Goal: Task Accomplishment & Management: Complete application form

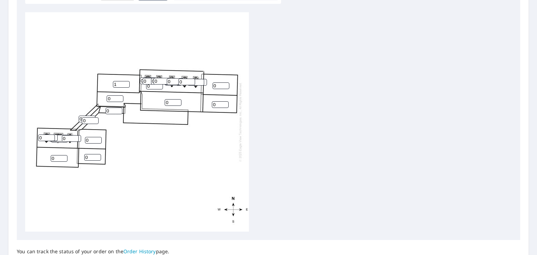
click at [127, 84] on input "1" at bounding box center [121, 84] width 17 height 7
click at [127, 84] on input "2" at bounding box center [121, 84] width 17 height 7
click at [127, 84] on input "3" at bounding box center [121, 84] width 17 height 7
click at [127, 84] on input "4" at bounding box center [121, 84] width 17 height 7
click at [127, 84] on input "5" at bounding box center [121, 84] width 17 height 7
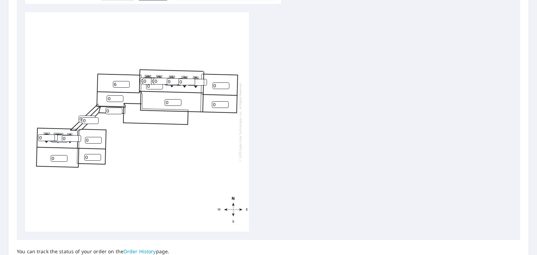
click at [127, 84] on input "6" at bounding box center [121, 84] width 17 height 7
click at [127, 84] on input "7" at bounding box center [121, 84] width 17 height 7
click at [127, 84] on input "8" at bounding box center [121, 84] width 17 height 7
type input "9"
click at [127, 84] on input "9" at bounding box center [121, 84] width 17 height 7
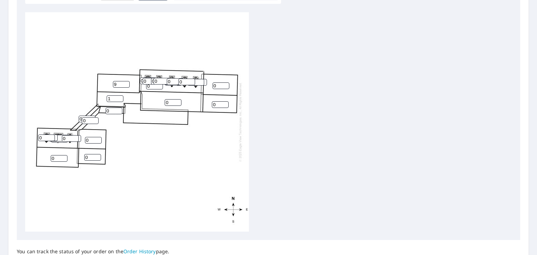
click at [120, 97] on input "1" at bounding box center [115, 98] width 17 height 7
click at [120, 97] on input "2" at bounding box center [115, 98] width 17 height 7
click at [120, 97] on input "3" at bounding box center [115, 98] width 17 height 7
click at [120, 97] on input "4" at bounding box center [115, 98] width 17 height 7
click at [120, 97] on input "5" at bounding box center [115, 98] width 17 height 7
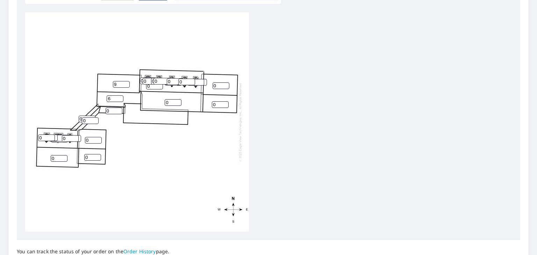
click at [120, 97] on input "6" at bounding box center [115, 98] width 17 height 7
click at [120, 97] on input "7" at bounding box center [115, 98] width 17 height 7
click at [120, 97] on input "8" at bounding box center [115, 98] width 17 height 7
type input "9"
click at [120, 97] on input "9" at bounding box center [115, 98] width 17 height 7
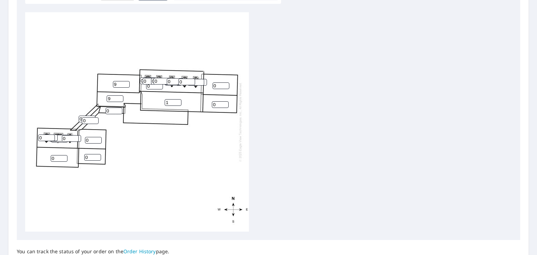
click at [179, 100] on input "1" at bounding box center [173, 102] width 17 height 7
click at [179, 100] on input "2" at bounding box center [173, 102] width 17 height 7
type input "3"
click at [179, 100] on input "3" at bounding box center [173, 102] width 17 height 7
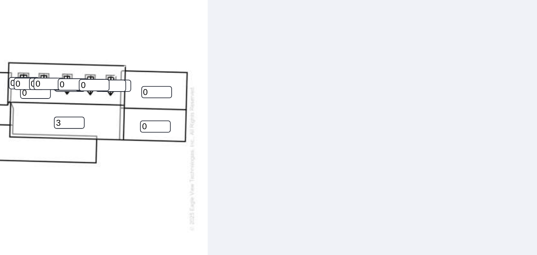
drag, startPoint x: 202, startPoint y: 122, endPoint x: 234, endPoint y: 119, distance: 31.6
click at [234, 119] on div "0 3 0 0 9 0 0 0 9 0 0 0 0 0 0 0 0 0 0 0 0 0 0 0 0 0 0 0 0 0" at bounding box center [137, 122] width 224 height 220
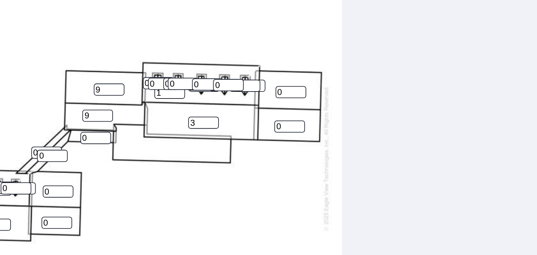
click at [159, 85] on input "1" at bounding box center [154, 86] width 17 height 7
click at [159, 85] on input "2" at bounding box center [154, 86] width 17 height 7
click at [159, 85] on input "3" at bounding box center [154, 86] width 17 height 7
click at [159, 85] on input "4" at bounding box center [154, 86] width 17 height 7
click at [159, 85] on input "5" at bounding box center [154, 86] width 17 height 7
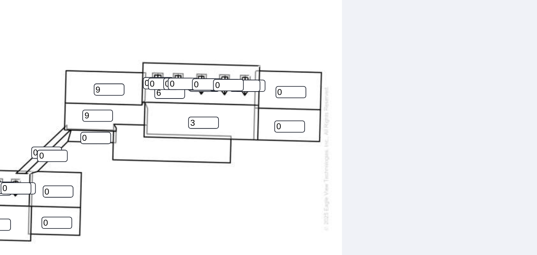
click at [159, 85] on input "6" at bounding box center [154, 86] width 17 height 7
click at [159, 85] on input "7" at bounding box center [154, 86] width 17 height 7
click at [159, 85] on input "8" at bounding box center [154, 86] width 17 height 7
type input "9"
click at [159, 85] on input "9" at bounding box center [154, 86] width 17 height 7
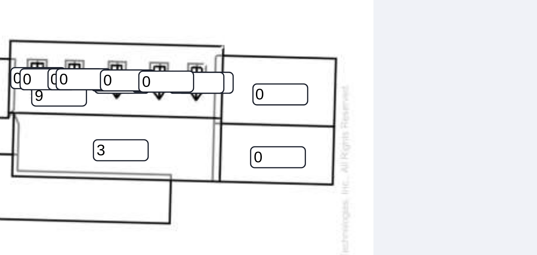
scroll to position [217, 0]
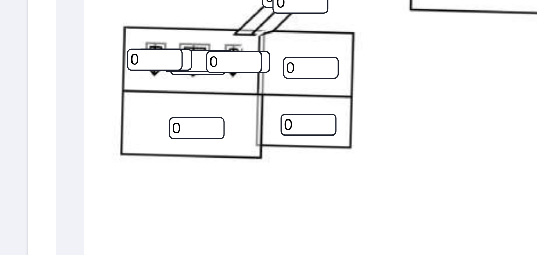
click at [8, 165] on div "Report Details View and edit your report information below. Report Type Extende…" at bounding box center [268, 63] width 520 height 498
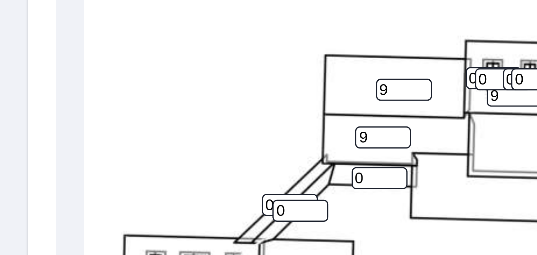
scroll to position [154, 0]
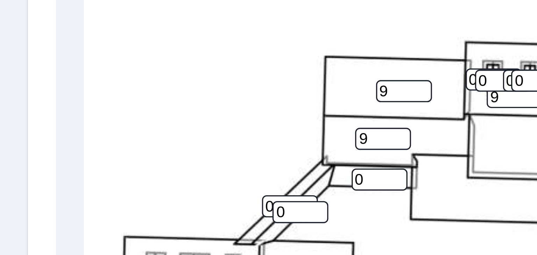
click at [8, 165] on div "Report Details View and edit your report information below. Report Type Extende…" at bounding box center [268, 126] width 520 height 498
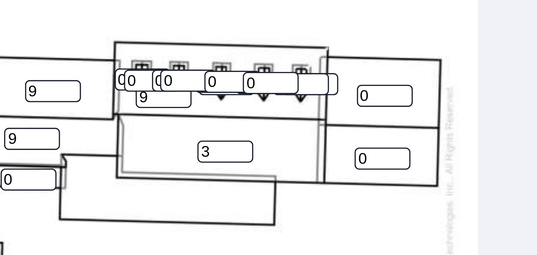
scroll to position [7, 0]
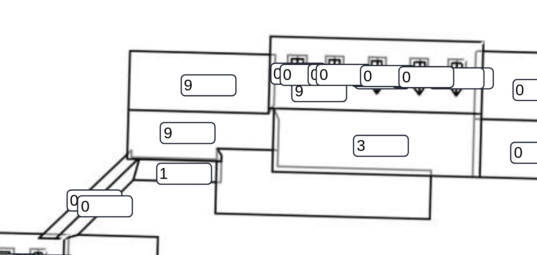
type input "1"
click at [118, 186] on input "1" at bounding box center [114, 189] width 17 height 7
click at [95, 195] on input "1" at bounding box center [90, 198] width 17 height 7
type input "2"
click at [95, 195] on input "2" at bounding box center [90, 198] width 17 height 7
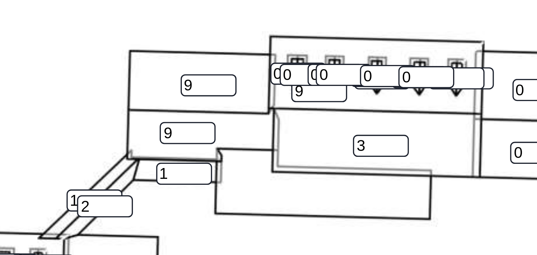
click at [92, 194] on input "1" at bounding box center [87, 197] width 17 height 7
type input "2"
click at [92, 194] on input "2" at bounding box center [87, 197] width 17 height 7
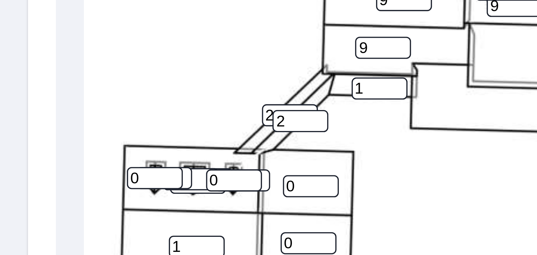
click at [63, 164] on input "1" at bounding box center [59, 167] width 17 height 7
click at [63, 164] on input "2" at bounding box center [59, 167] width 17 height 7
type input "3"
click at [63, 164] on input "3" at bounding box center [59, 167] width 17 height 7
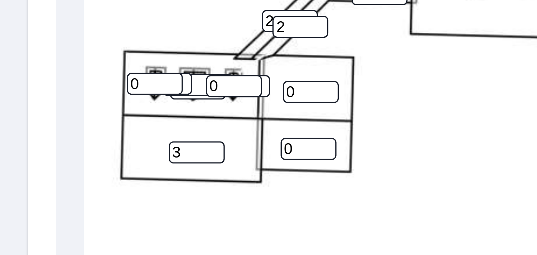
scroll to position [251, 0]
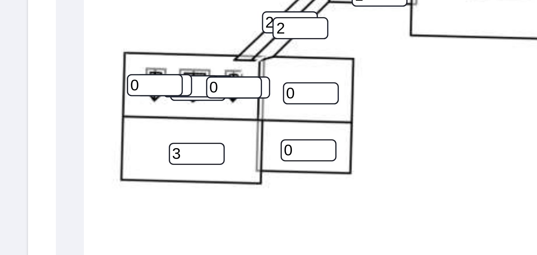
click at [83, 145] on div "0 3 9 3 9 0 0 0 9 0 0 1 2 2 0 0 0 0 0 0 0 0 0 0 0 0 0 0 0 0" at bounding box center [137, 103] width 224 height 220
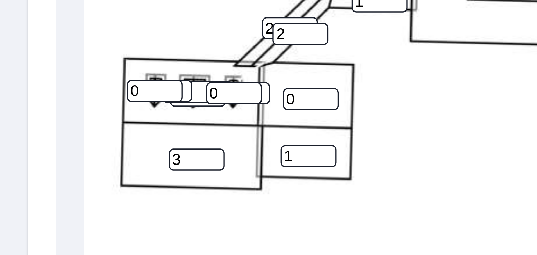
click at [98, 138] on input "1" at bounding box center [92, 140] width 17 height 7
click at [98, 138] on input "2" at bounding box center [92, 140] width 17 height 7
click at [98, 138] on input "3" at bounding box center [92, 140] width 17 height 7
click at [98, 138] on input "4" at bounding box center [92, 140] width 17 height 7
click at [98, 138] on input "5" at bounding box center [92, 140] width 17 height 7
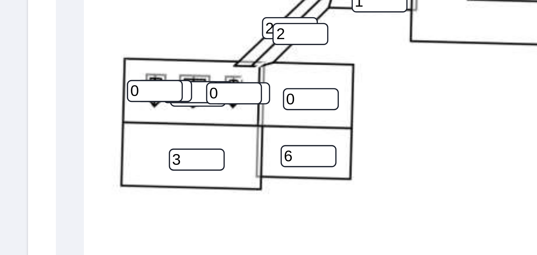
click at [98, 138] on input "6" at bounding box center [92, 140] width 17 height 7
click at [98, 138] on input "7" at bounding box center [92, 140] width 17 height 7
click at [98, 138] on input "8" at bounding box center [92, 140] width 17 height 7
type input "9"
click at [98, 138] on input "9" at bounding box center [92, 140] width 17 height 7
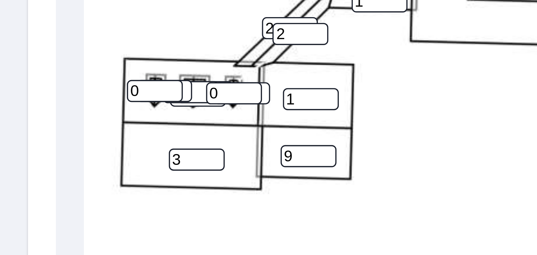
click at [98, 121] on input "1" at bounding box center [93, 123] width 17 height 7
click at [98, 121] on input "2" at bounding box center [93, 123] width 17 height 7
click at [98, 121] on input "3" at bounding box center [93, 123] width 17 height 7
click at [98, 121] on input "4" at bounding box center [93, 123] width 17 height 7
click at [98, 121] on input "5" at bounding box center [93, 123] width 17 height 7
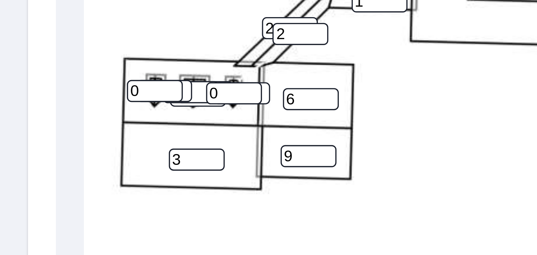
click at [98, 121] on input "6" at bounding box center [93, 123] width 17 height 7
click at [98, 121] on input "7" at bounding box center [93, 123] width 17 height 7
click at [98, 121] on input "8" at bounding box center [93, 123] width 17 height 7
type input "9"
click at [98, 121] on input "9" at bounding box center [93, 123] width 17 height 7
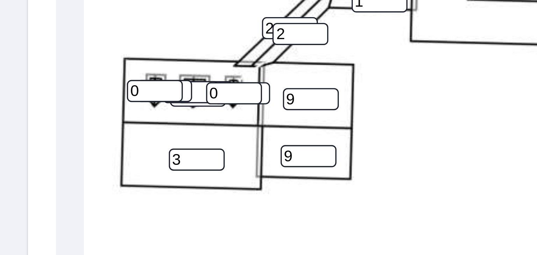
scroll to position [250, 0]
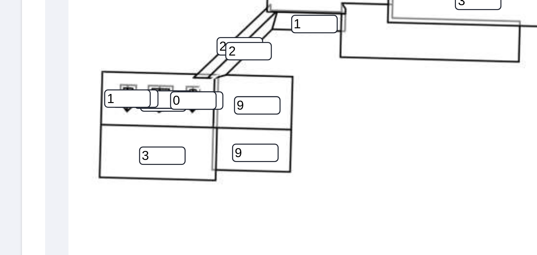
click at [51, 120] on input "1" at bounding box center [46, 121] width 17 height 7
click at [51, 120] on input "2" at bounding box center [46, 121] width 17 height 7
click at [51, 120] on input "3" at bounding box center [46, 121] width 17 height 7
click at [51, 120] on input "4" at bounding box center [46, 121] width 17 height 7
click at [51, 120] on input "5" at bounding box center [46, 121] width 17 height 7
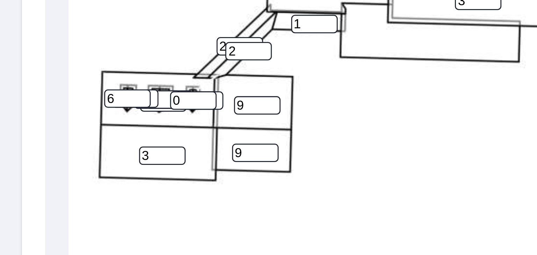
click at [51, 120] on input "6" at bounding box center [46, 121] width 17 height 7
click at [51, 120] on input "7" at bounding box center [46, 121] width 17 height 7
click at [51, 120] on input "8" at bounding box center [46, 121] width 17 height 7
click at [51, 120] on input "9" at bounding box center [46, 121] width 17 height 7
click at [51, 120] on input "10" at bounding box center [46, 121] width 17 height 7
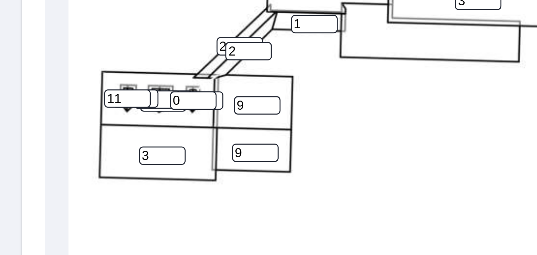
type input "11"
click at [51, 120] on input "11" at bounding box center [46, 121] width 17 height 7
click at [76, 120] on input "1" at bounding box center [70, 122] width 17 height 7
click at [76, 120] on input "2" at bounding box center [70, 122] width 17 height 7
click at [76, 120] on input "3" at bounding box center [70, 122] width 17 height 7
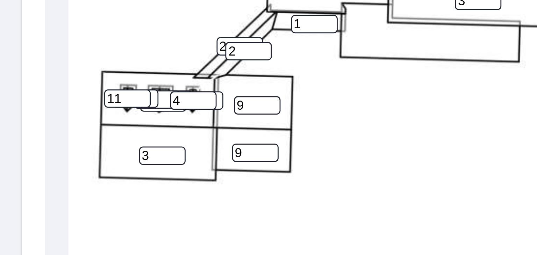
click at [76, 120] on input "4" at bounding box center [70, 122] width 17 height 7
click at [76, 120] on input "5" at bounding box center [70, 122] width 17 height 7
click at [76, 120] on input "6" at bounding box center [70, 122] width 17 height 7
click at [76, 120] on input "7" at bounding box center [70, 122] width 17 height 7
click at [76, 120] on input "8" at bounding box center [70, 122] width 17 height 7
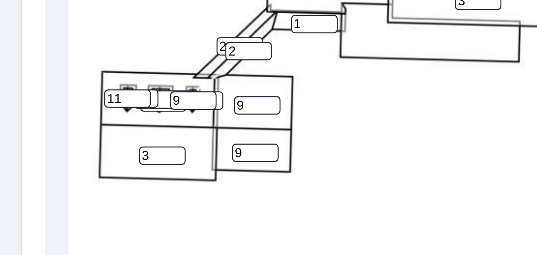
click at [76, 120] on input "9" at bounding box center [70, 122] width 17 height 7
click at [76, 120] on input "10" at bounding box center [70, 122] width 17 height 7
type input "11"
click at [76, 120] on input "11" at bounding box center [70, 122] width 17 height 7
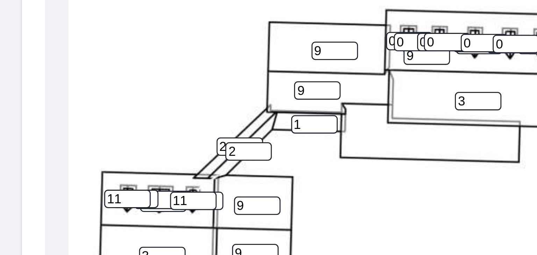
scroll to position [7, 0]
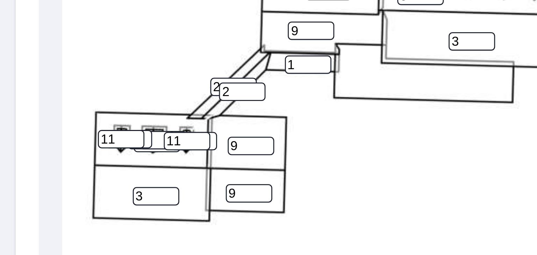
click at [55, 69] on input "1" at bounding box center [49, 72] width 17 height 7
click at [55, 69] on input "2" at bounding box center [49, 72] width 17 height 7
click at [55, 69] on input "3" at bounding box center [49, 72] width 17 height 7
click at [55, 69] on input "4" at bounding box center [49, 72] width 17 height 7
click at [55, 69] on input "5" at bounding box center [49, 72] width 17 height 7
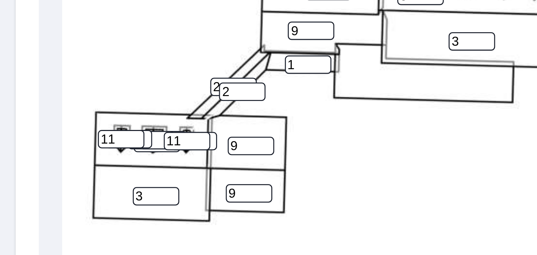
click at [55, 69] on input "6" at bounding box center [49, 72] width 17 height 7
click at [55, 69] on input "7" at bounding box center [49, 72] width 17 height 7
click at [55, 69] on input "8" at bounding box center [49, 72] width 17 height 7
click at [55, 69] on input "9" at bounding box center [49, 72] width 17 height 7
click at [55, 69] on input "10" at bounding box center [49, 72] width 17 height 7
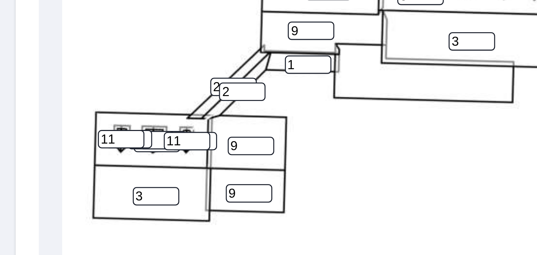
type input "11"
click at [55, 69] on input "11" at bounding box center [49, 72] width 17 height 7
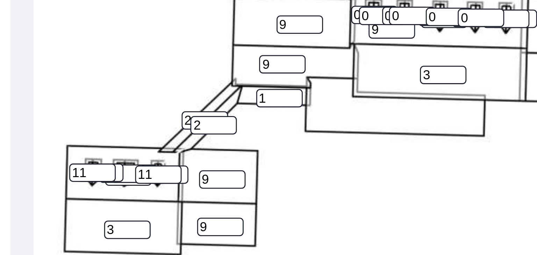
click at [62, 71] on input "0" at bounding box center [59, 73] width 17 height 7
drag, startPoint x: 70, startPoint y: 65, endPoint x: 67, endPoint y: 51, distance: 14.2
click at [67, 51] on div "0 3 9 3 9 0 0 0 9 9 9 1 2 2 0 0 0 0 0 11 0 0 0 0 0 0 0 11 0 11" at bounding box center [137, 56] width 224 height 220
click at [76, 69] on input "10" at bounding box center [70, 72] width 17 height 7
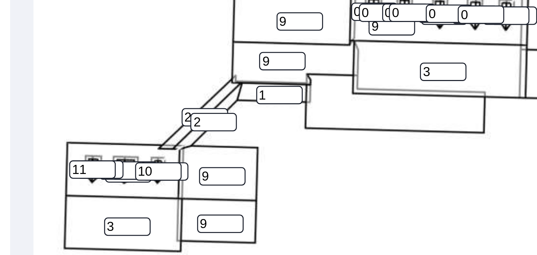
click at [75, 69] on input "10" at bounding box center [70, 72] width 17 height 7
type input "11"
click at [75, 69] on input "11" at bounding box center [70, 72] width 17 height 7
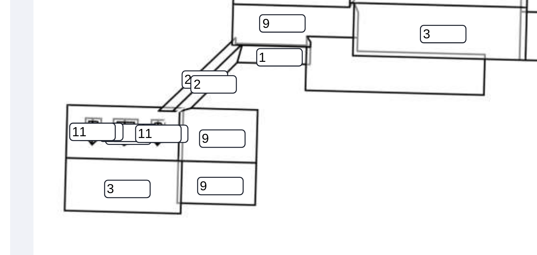
scroll to position [181, 0]
click at [63, 186] on input "11" at bounding box center [70, 189] width 17 height 7
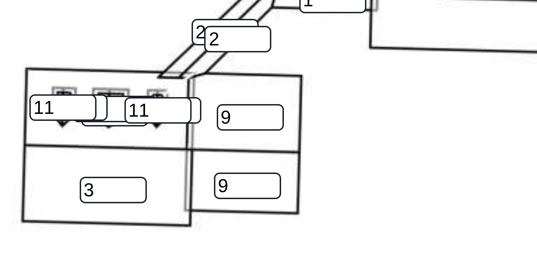
drag, startPoint x: 62, startPoint y: 191, endPoint x: 85, endPoint y: 193, distance: 23.5
click at [85, 193] on div "0 3 9 3 9 0 0 0 9 9 9 1 2 2 0 0 0 0 0 11 0 0 0 0 0 0 0 11 0 11" at bounding box center [137, 173] width 224 height 220
click at [79, 186] on input "1" at bounding box center [72, 189] width 17 height 7
click at [79, 186] on input "2" at bounding box center [72, 189] width 17 height 7
click at [79, 186] on input "3" at bounding box center [72, 189] width 17 height 7
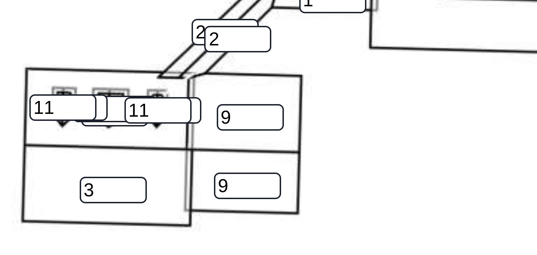
click at [79, 186] on input "4" at bounding box center [72, 189] width 17 height 7
click at [79, 186] on input "5" at bounding box center [72, 189] width 17 height 7
click at [79, 186] on input "6" at bounding box center [72, 189] width 17 height 7
click at [79, 186] on input "7" at bounding box center [72, 189] width 17 height 7
click at [79, 186] on input "8" at bounding box center [72, 189] width 17 height 7
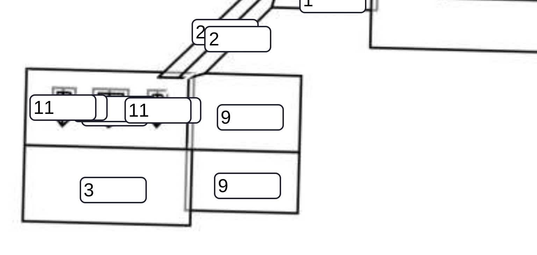
click at [79, 186] on input "9" at bounding box center [72, 189] width 17 height 7
click at [79, 186] on input "10" at bounding box center [72, 189] width 17 height 7
type input "11"
click at [79, 186] on input "11" at bounding box center [72, 189] width 17 height 7
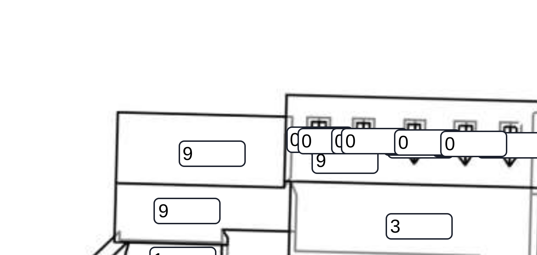
scroll to position [119, 0]
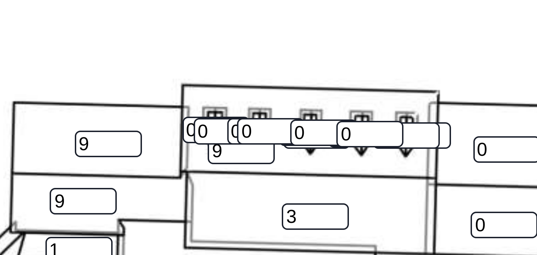
click at [142, 191] on input "0" at bounding box center [148, 194] width 17 height 7
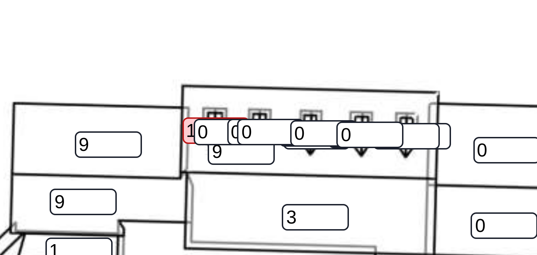
click at [141, 210] on input "110" at bounding box center [148, 213] width 17 height 7
type input "01111"
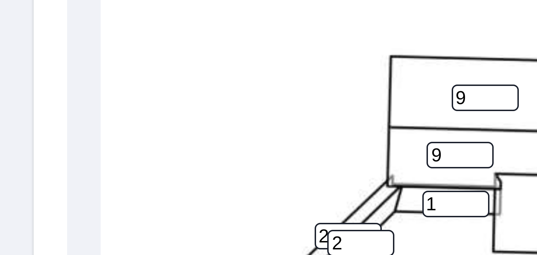
scroll to position [215, 0]
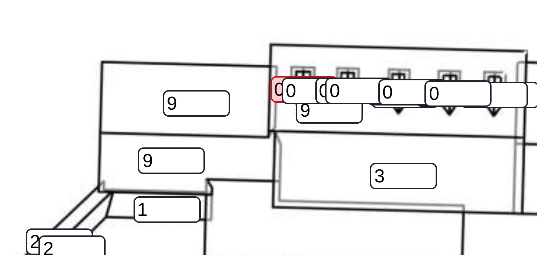
click at [148, 117] on input "0" at bounding box center [151, 118] width 17 height 7
type input "11"
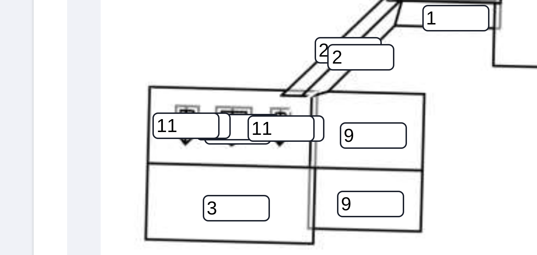
click at [55, 195] on input "3" at bounding box center [59, 195] width 17 height 7
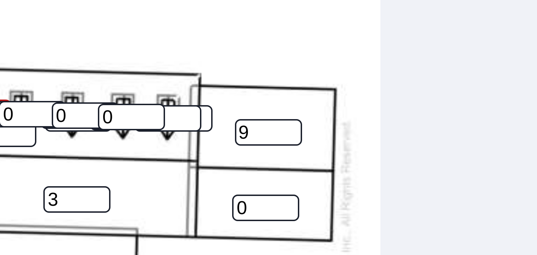
type input "9"
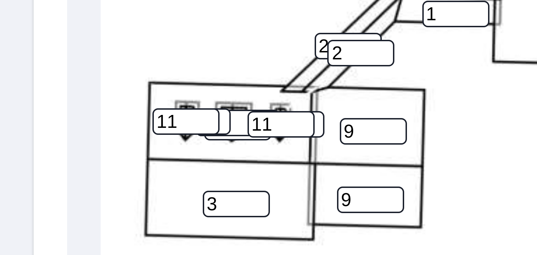
type input "9"
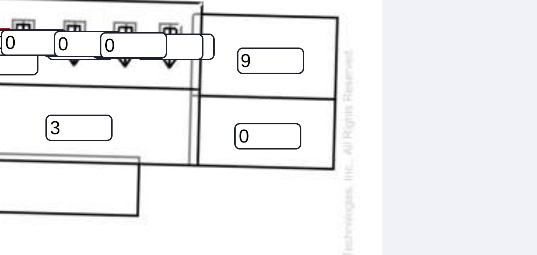
scroll to position [184, 0]
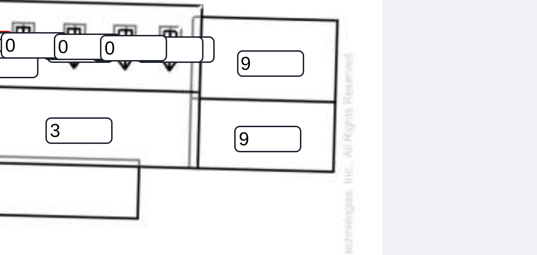
type input "9"
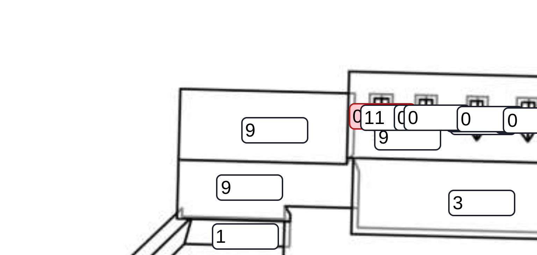
scroll to position [111, 0]
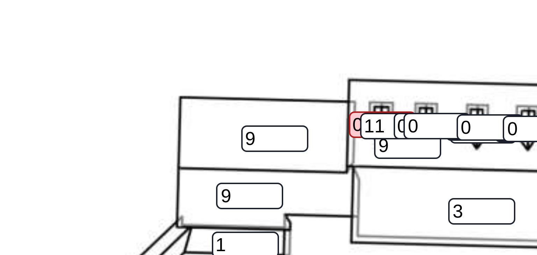
type input "11"
click at [152, 219] on input "01111" at bounding box center [148, 222] width 17 height 7
click at [140, 223] on input "0111111" at bounding box center [148, 222] width 17 height 7
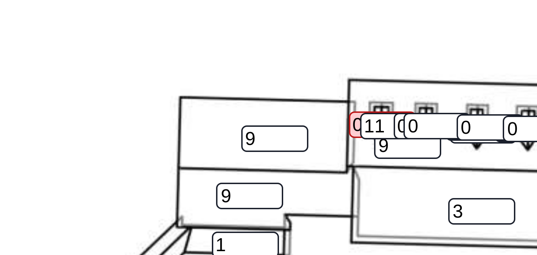
click at [142, 220] on input "0111111" at bounding box center [148, 222] width 17 height 7
type input "11"
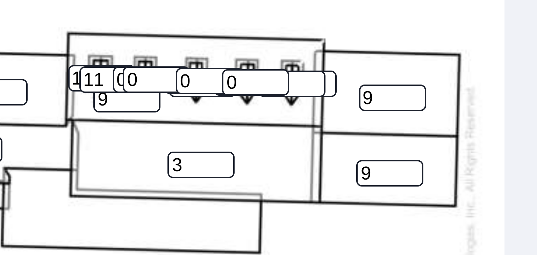
click at [167, 114] on input "0" at bounding box center [175, 116] width 17 height 7
click at [165, 114] on input "1" at bounding box center [161, 115] width 17 height 7
click at [165, 114] on input "2" at bounding box center [161, 115] width 17 height 7
click at [165, 114] on input "3" at bounding box center [161, 115] width 17 height 7
click at [165, 114] on input "4" at bounding box center [161, 115] width 17 height 7
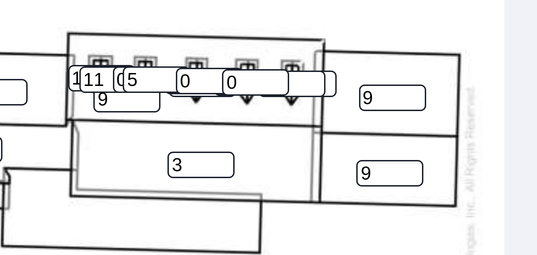
click at [165, 114] on input "5" at bounding box center [161, 115] width 17 height 7
click at [165, 114] on input "6" at bounding box center [161, 115] width 17 height 7
click at [165, 114] on input "7" at bounding box center [161, 115] width 17 height 7
click at [165, 114] on input "8" at bounding box center [161, 115] width 17 height 7
click at [165, 114] on input "9" at bounding box center [161, 115] width 17 height 7
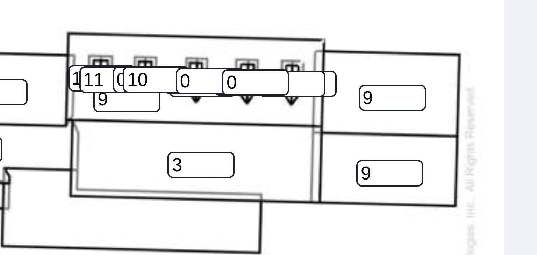
click at [165, 114] on input "10" at bounding box center [161, 115] width 17 height 7
type input "11"
click at [165, 114] on input "11" at bounding box center [161, 115] width 17 height 7
click at [152, 113] on input "0" at bounding box center [159, 115] width 17 height 7
type input "11"
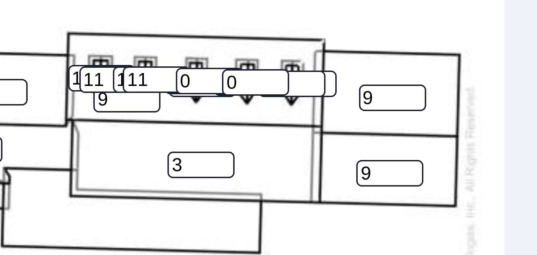
click at [201, 114] on input "1" at bounding box center [195, 116] width 17 height 7
click at [201, 114] on input "2" at bounding box center [195, 116] width 17 height 7
click at [201, 114] on input "3" at bounding box center [195, 116] width 17 height 7
click at [201, 114] on input "4" at bounding box center [195, 116] width 17 height 7
click at [201, 114] on input "5" at bounding box center [195, 116] width 17 height 7
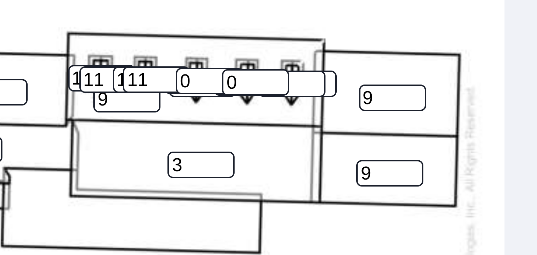
click at [201, 114] on input "6" at bounding box center [195, 116] width 17 height 7
click at [201, 114] on input "7" at bounding box center [195, 116] width 17 height 7
click at [201, 114] on input "8" at bounding box center [195, 116] width 17 height 7
click at [201, 114] on input "9" at bounding box center [195, 116] width 17 height 7
click at [201, 114] on input "10" at bounding box center [195, 116] width 17 height 7
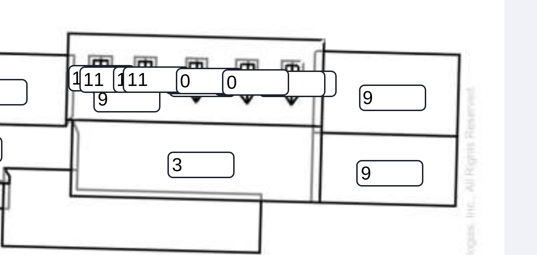
type input "11"
click at [201, 114] on input "11" at bounding box center [195, 116] width 17 height 7
click at [191, 115] on input "1" at bounding box center [186, 116] width 17 height 7
click at [191, 115] on input "2" at bounding box center [186, 116] width 17 height 7
click at [191, 115] on input "3" at bounding box center [186, 116] width 17 height 7
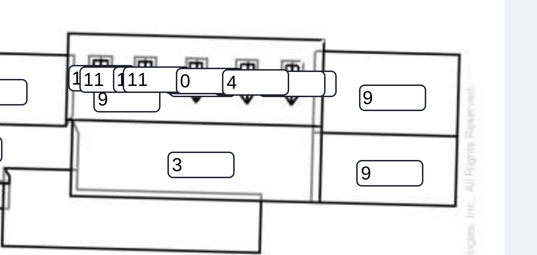
click at [191, 115] on input "4" at bounding box center [186, 116] width 17 height 7
click at [191, 115] on input "5" at bounding box center [186, 116] width 17 height 7
click at [191, 115] on input "6" at bounding box center [186, 116] width 17 height 7
click at [191, 115] on input "7" at bounding box center [186, 116] width 17 height 7
click at [191, 115] on input "8" at bounding box center [186, 116] width 17 height 7
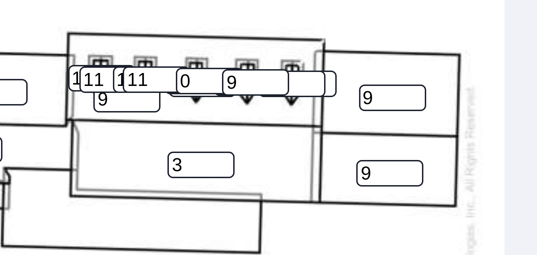
click at [191, 115] on input "9" at bounding box center [186, 116] width 17 height 7
click at [191, 115] on input "10" at bounding box center [186, 116] width 17 height 7
type input "11"
click at [191, 115] on input "11" at bounding box center [186, 116] width 17 height 7
click at [170, 117] on input "0" at bounding box center [175, 116] width 17 height 7
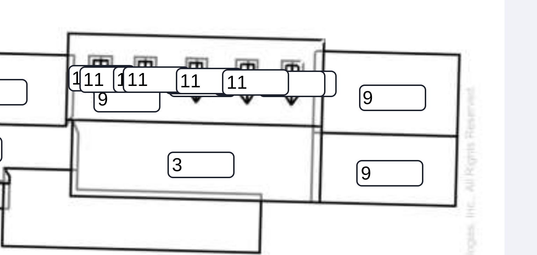
type input "11"
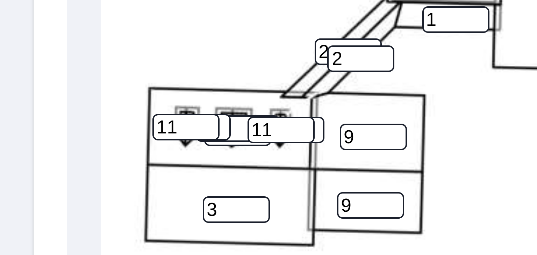
type input "11"
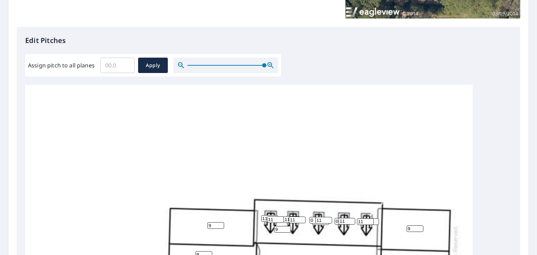
drag, startPoint x: 187, startPoint y: 64, endPoint x: 280, endPoint y: 74, distance: 93.5
click at [280, 74] on div "Assign pitch to all planes ​ Apply" at bounding box center [153, 65] width 256 height 22
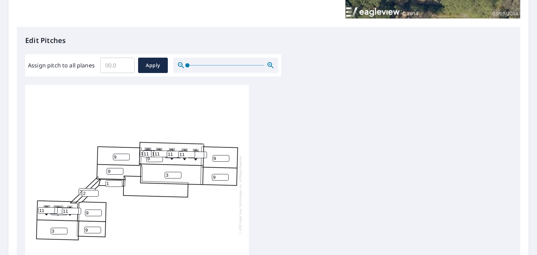
drag, startPoint x: 263, startPoint y: 65, endPoint x: 180, endPoint y: 65, distance: 83.2
click at [185, 65] on span at bounding box center [187, 65] width 4 height 4
click at [151, 66] on span "Apply" at bounding box center [153, 65] width 19 height 9
click at [62, 228] on input "1" at bounding box center [59, 231] width 17 height 7
click at [64, 229] on input "2" at bounding box center [59, 231] width 17 height 7
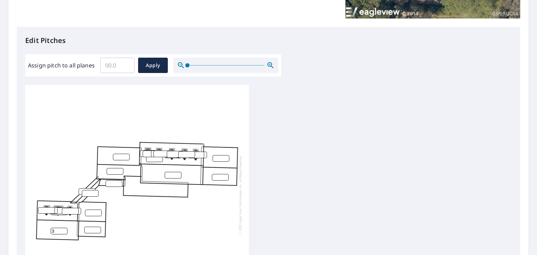
click at [64, 229] on input "3" at bounding box center [59, 231] width 17 height 7
click at [64, 229] on input "4" at bounding box center [59, 231] width 17 height 7
type input "3"
click at [63, 231] on input "3" at bounding box center [59, 231] width 17 height 7
type input "9"
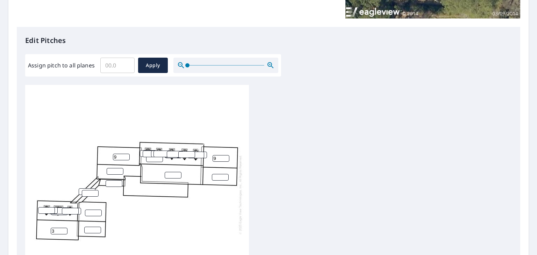
type input "9"
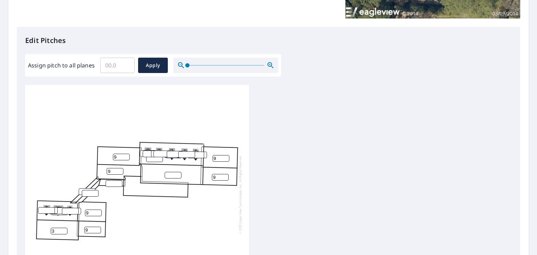
type input "9"
type input "1"
type input "2"
type input "11"
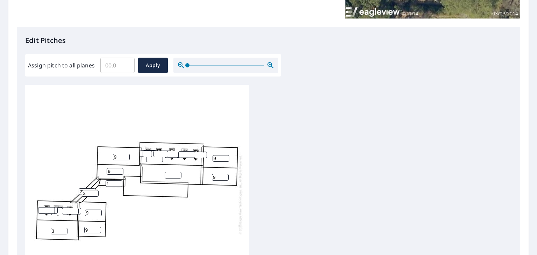
type input "11"
type input "9"
type input "11"
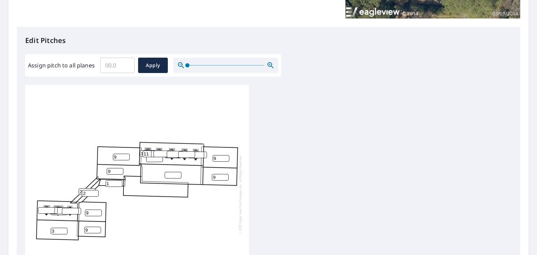
type input "11"
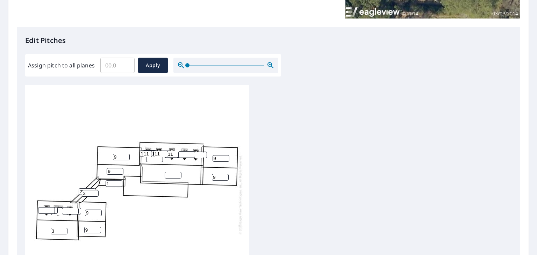
type input "11"
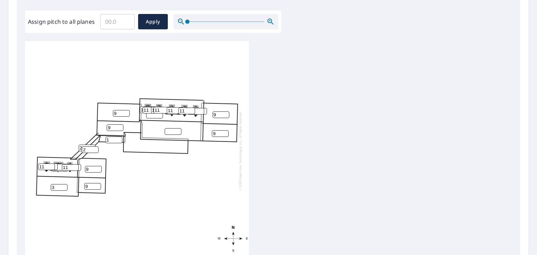
scroll to position [201, 0]
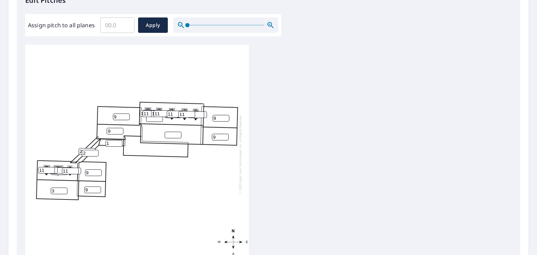
click at [153, 120] on input "number" at bounding box center [154, 118] width 17 height 7
type input "9"
click at [178, 133] on input "1" at bounding box center [173, 135] width 17 height 7
click at [178, 133] on input "2" at bounding box center [173, 135] width 17 height 7
type input "3"
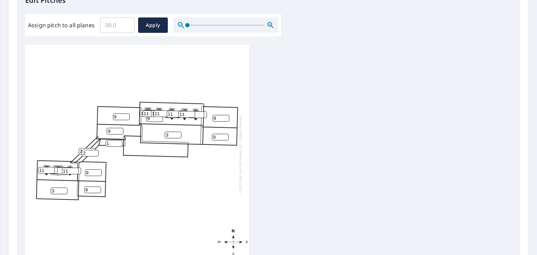
click at [178, 133] on input "3" at bounding box center [173, 135] width 17 height 7
type input "9"
type input "11"
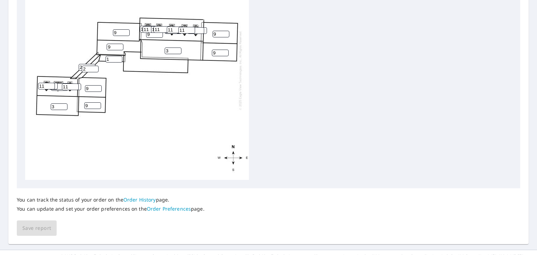
scroll to position [285, 0]
click at [165, 151] on div "3 9 3 9 9 9 9 9 9 9 1 2 2 9 11 9 11 11 11 11 11 11 11 11 11 11 11 11 11" at bounding box center [137, 71] width 224 height 220
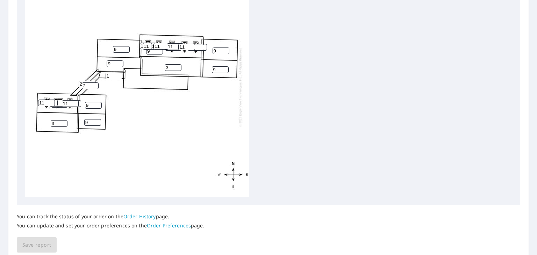
scroll to position [6, 0]
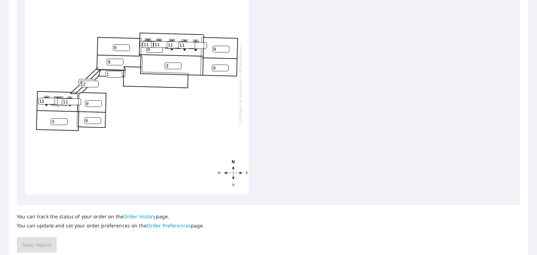
click at [90, 177] on div "3 9 3 9 9 9 9 9 9 9 1 2 2 9 11 9 11 11 11 11 11 11 11 11 11 11 11 11 11" at bounding box center [137, 86] width 224 height 220
click at [39, 239] on div "You can track the status of your order on the Order History page. You can updat…" at bounding box center [268, 229] width 503 height 48
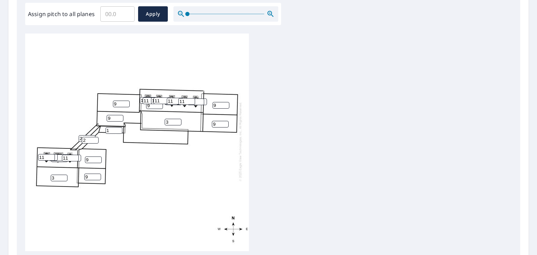
click at [131, 156] on div "3 9 3 9 9 9 9 9 9 9 1 2 2 9 11 9 11 11 11 11 11 11 11 11 11 11 11 11 11" at bounding box center [137, 142] width 224 height 220
click at [151, 134] on div "3 9 3 9 9 9 9 9 9 9 1 2 2 9 11 9 11 11 11 11 11 11 11 11 11 11 11 11 11" at bounding box center [137, 142] width 224 height 220
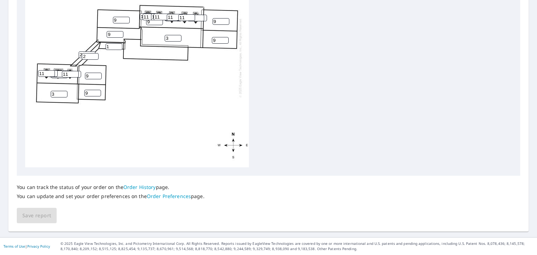
scroll to position [0, 0]
type input "11"
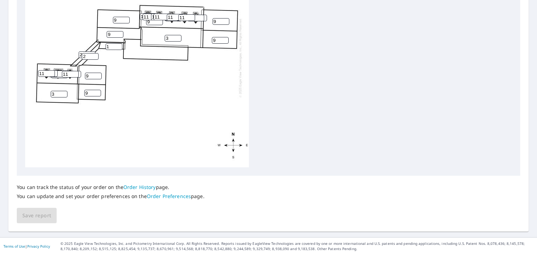
type input "11"
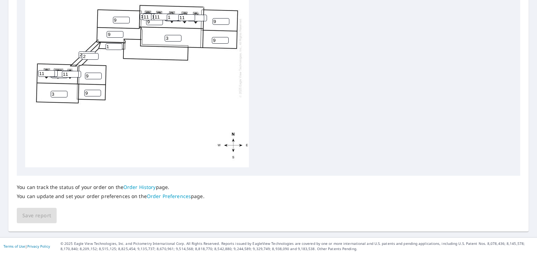
type input "11"
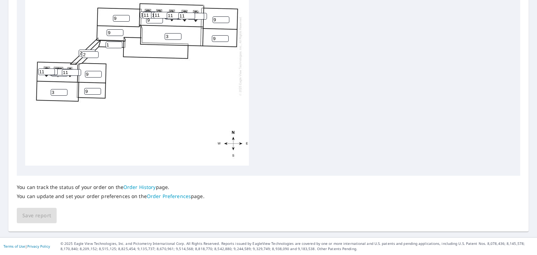
scroll to position [7, 0]
click at [35, 206] on div "You can track the status of your order on the Order History page. You can updat…" at bounding box center [111, 192] width 188 height 32
click at [38, 210] on div "You can track the status of your order on the Order History page. You can updat…" at bounding box center [268, 200] width 503 height 48
click at [95, 123] on div "3 9 3 9 9 9 9 9 9 9 1 2 2 11 11 11 11 11 11 11 11 11 11 11 11 11 11 11 11" at bounding box center [137, 56] width 224 height 220
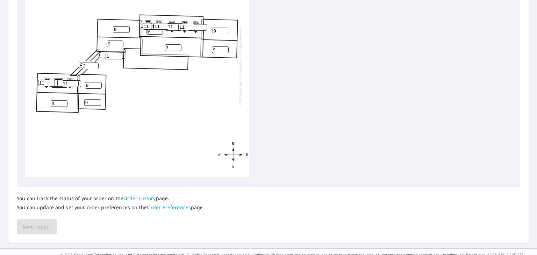
scroll to position [298, 0]
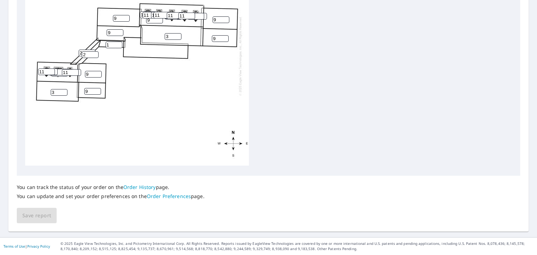
click at [29, 214] on div "You can track the status of your order on the Order History page. You can updat…" at bounding box center [268, 200] width 503 height 48
click at [132, 159] on div "3 9 3 9 9 9 9 9 9 9 1 2 2 11 11 11 11 11 11 11 11 11 11 11 11 11 11 11 11" at bounding box center [137, 56] width 224 height 220
